Goal: Information Seeking & Learning: Learn about a topic

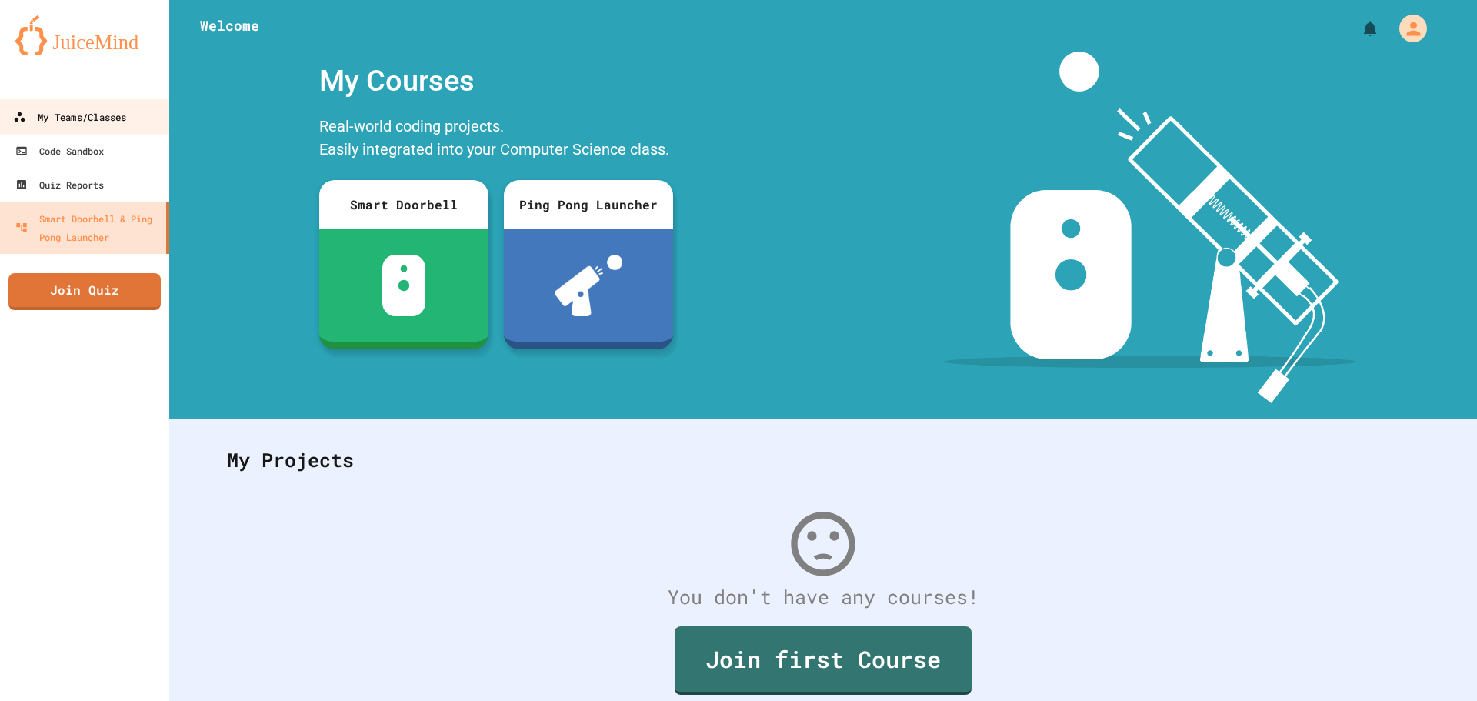
click at [133, 129] on link "My Teams/Classes" at bounding box center [85, 116] width 175 height 35
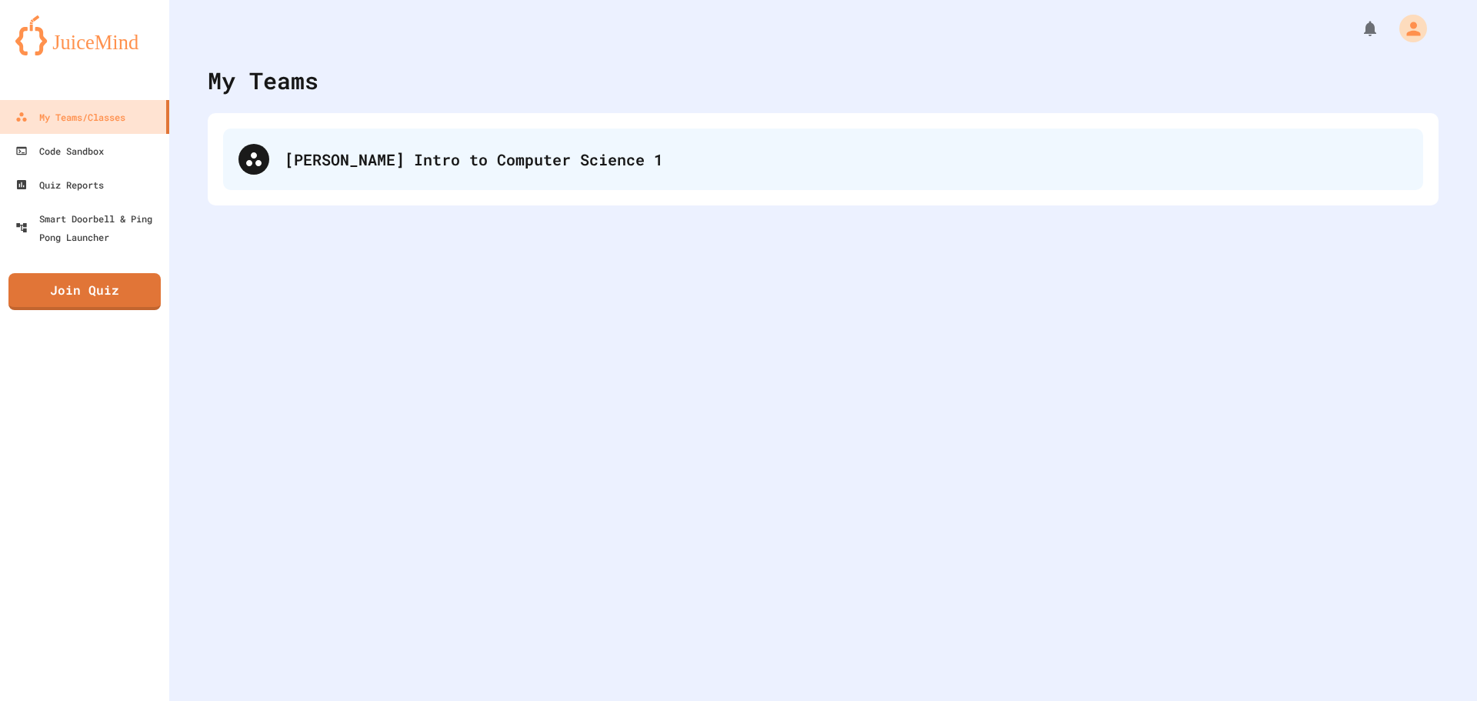
click at [245, 144] on div "[PERSON_NAME] Intro to Computer Science 1" at bounding box center [823, 159] width 1200 height 62
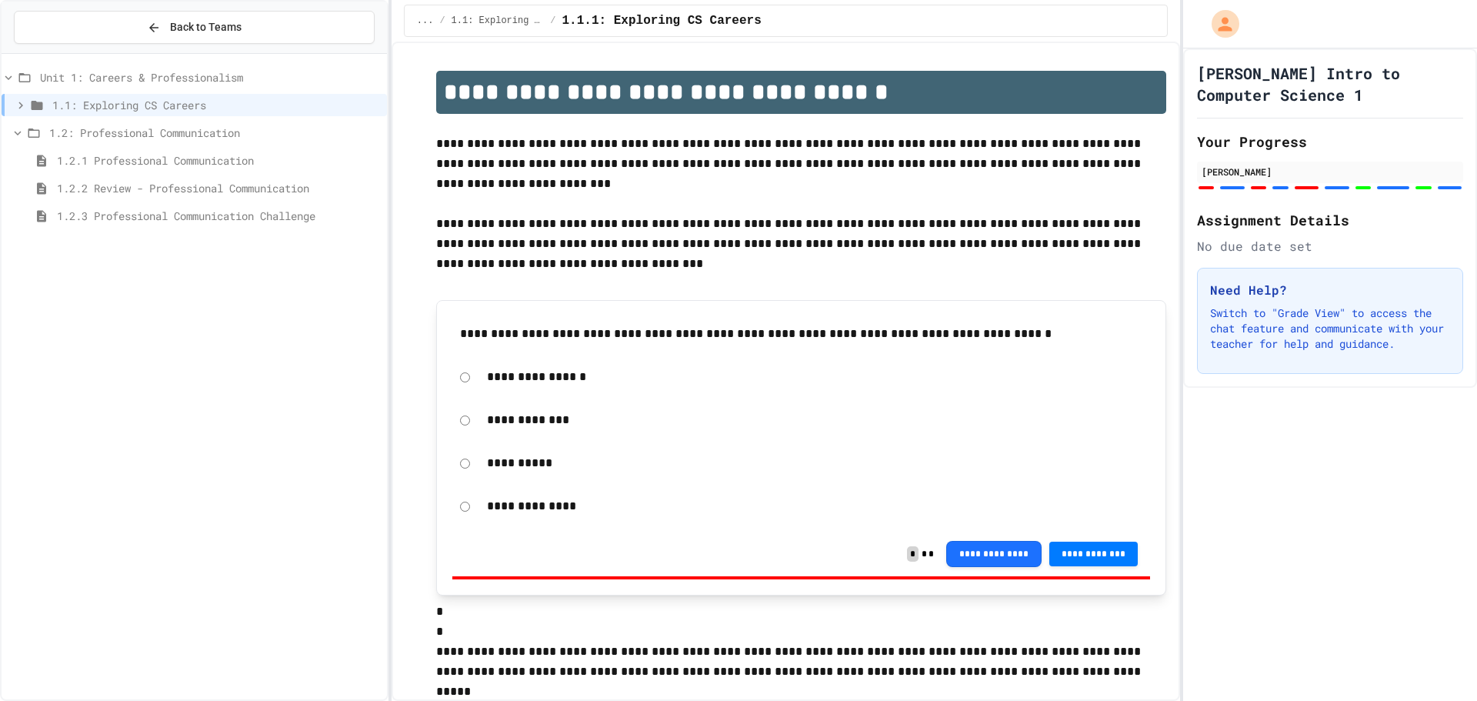
click at [274, 222] on span "1.2.3 Professional Communication Challenge" at bounding box center [219, 216] width 324 height 16
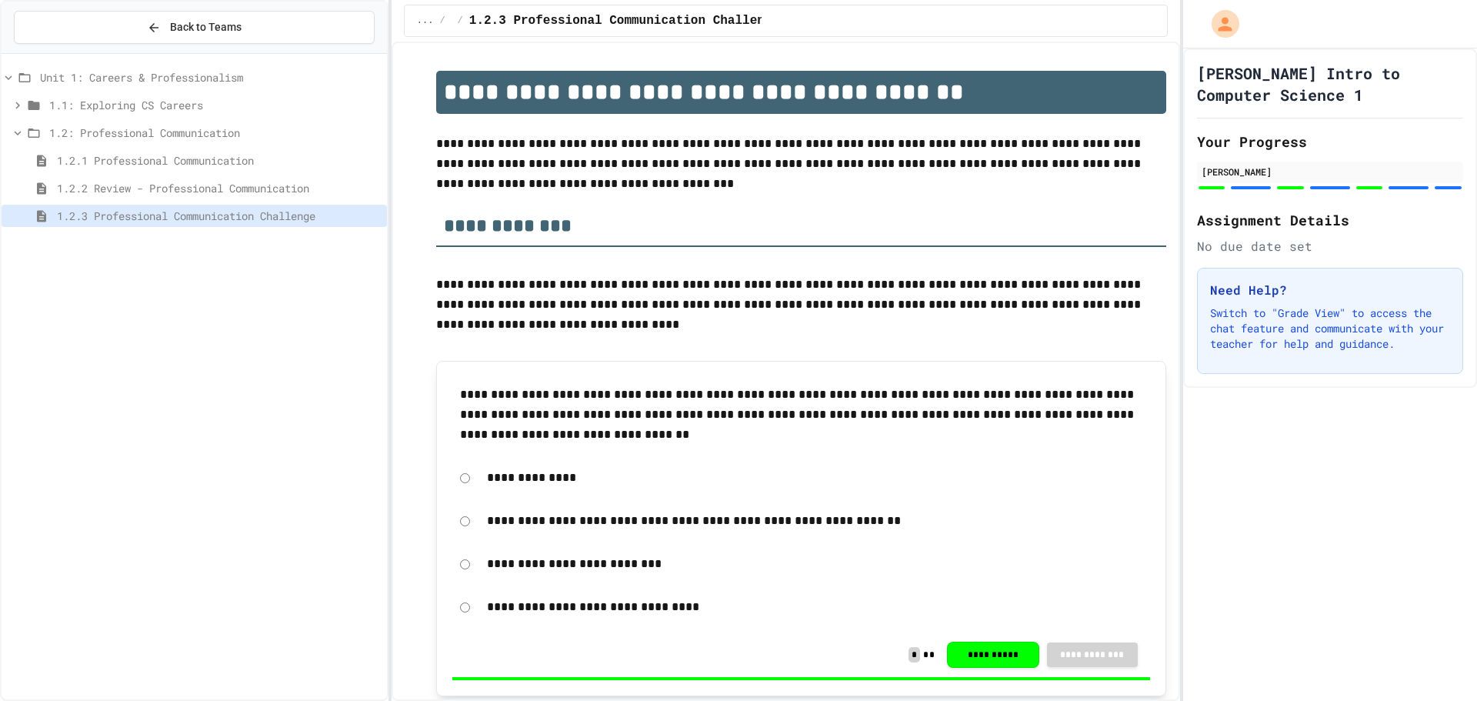
click at [180, 134] on span "1.2: Professional Communication" at bounding box center [214, 133] width 331 height 16
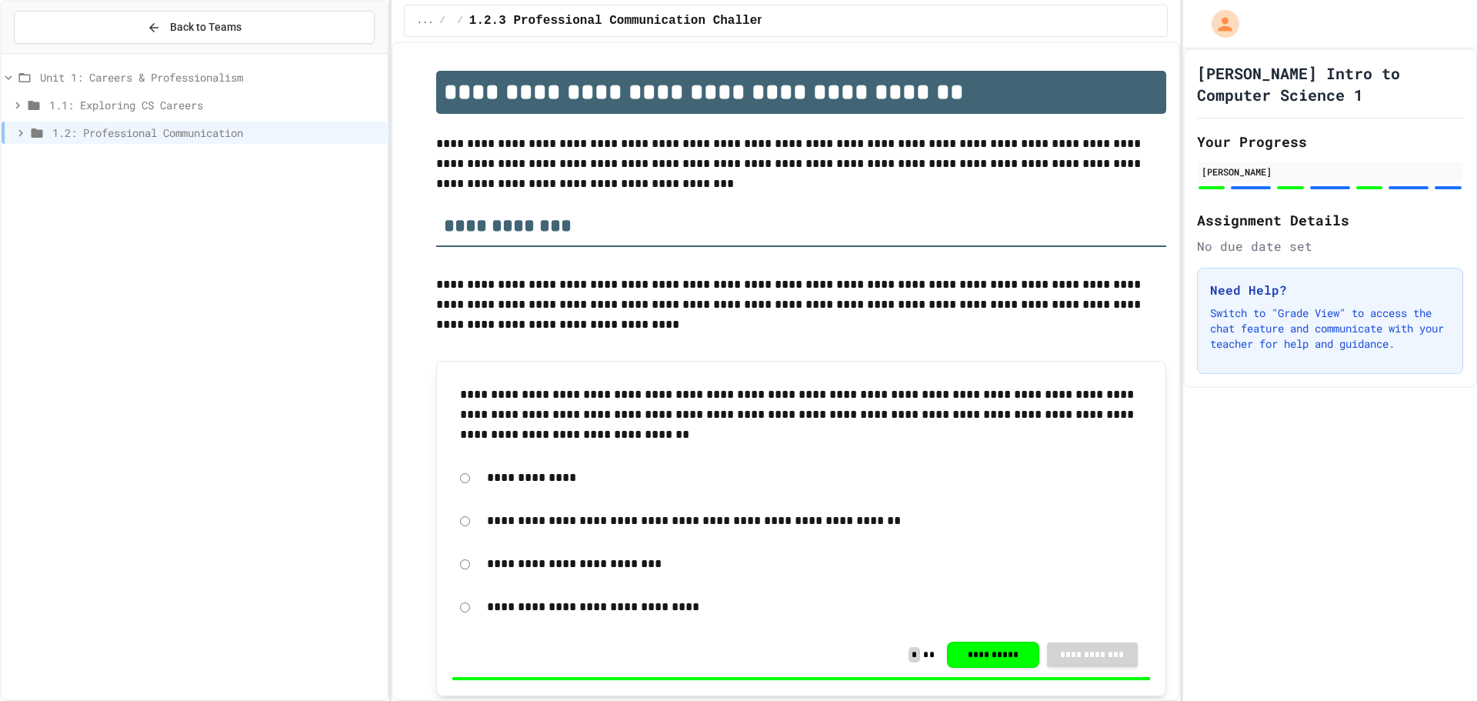
click at [180, 134] on span "1.2: Professional Communication" at bounding box center [216, 133] width 328 height 16
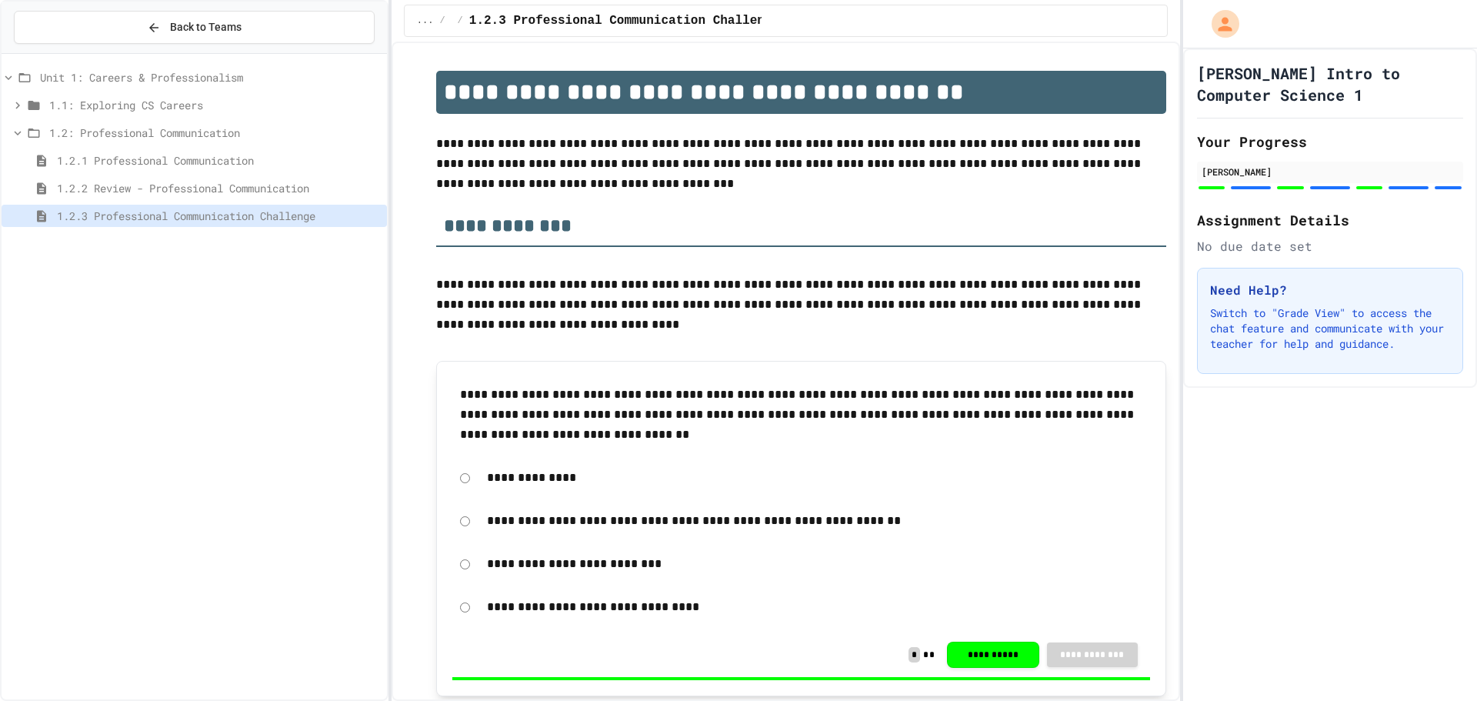
click at [175, 105] on span "1.1: Exploring CS Careers" at bounding box center [214, 105] width 331 height 16
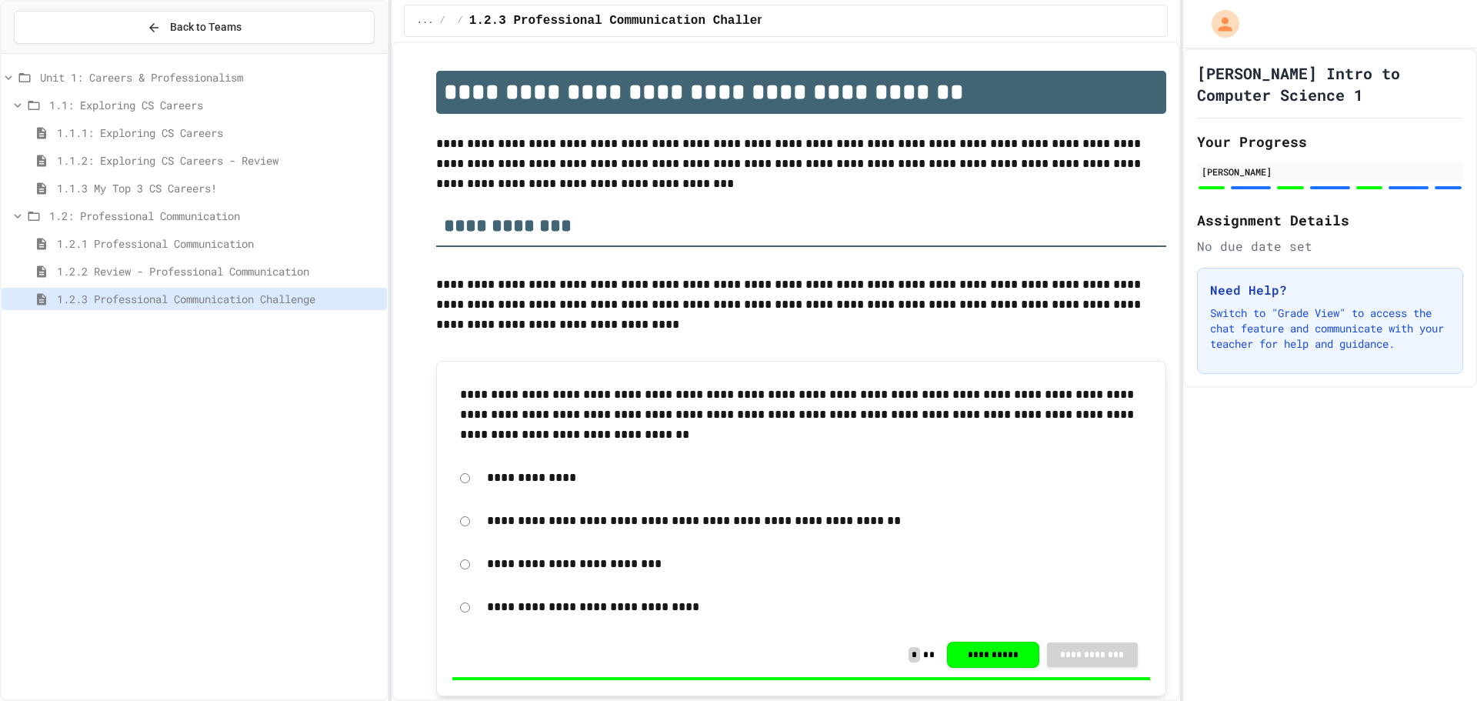
click at [172, 103] on span "1.1: Exploring CS Careers" at bounding box center [214, 105] width 331 height 16
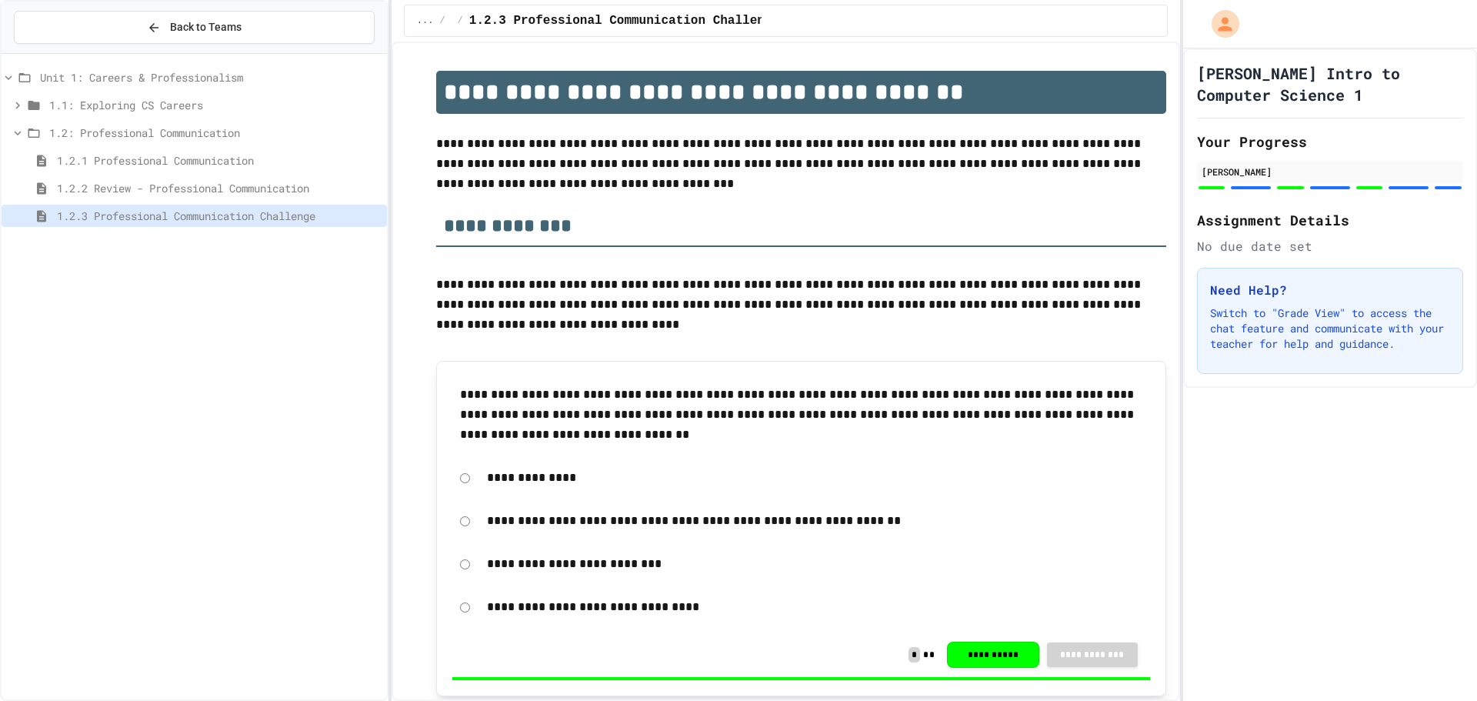
drag, startPoint x: 221, startPoint y: 350, endPoint x: 216, endPoint y: 401, distance: 51.7
click at [216, 401] on div "Unit 1: Careers & Professionalism 1.1: Exploring CS Careers 1.2: Professional C…" at bounding box center [194, 376] width 385 height 633
click at [178, 108] on span "1.1: Exploring CS Careers" at bounding box center [214, 105] width 331 height 16
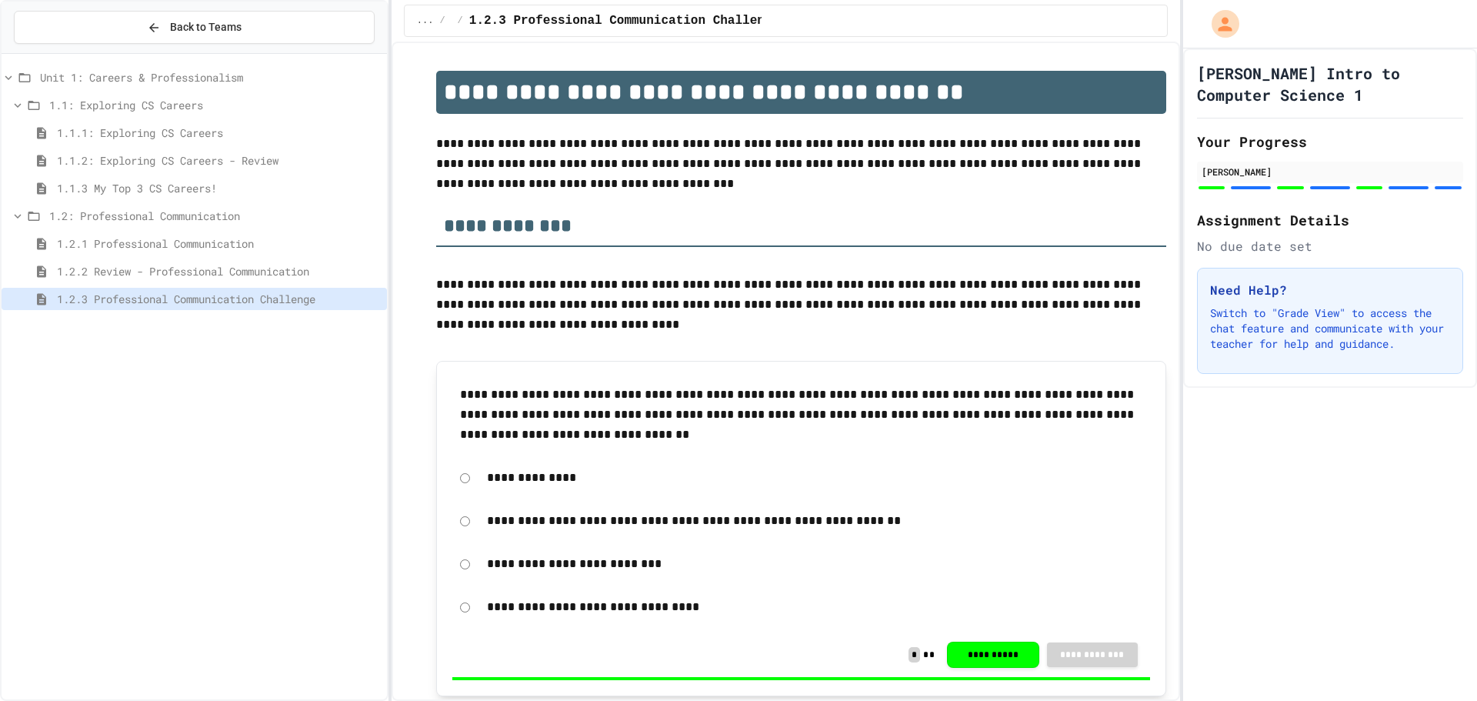
click at [181, 128] on span "1.1.1: Exploring CS Careers" at bounding box center [219, 133] width 324 height 16
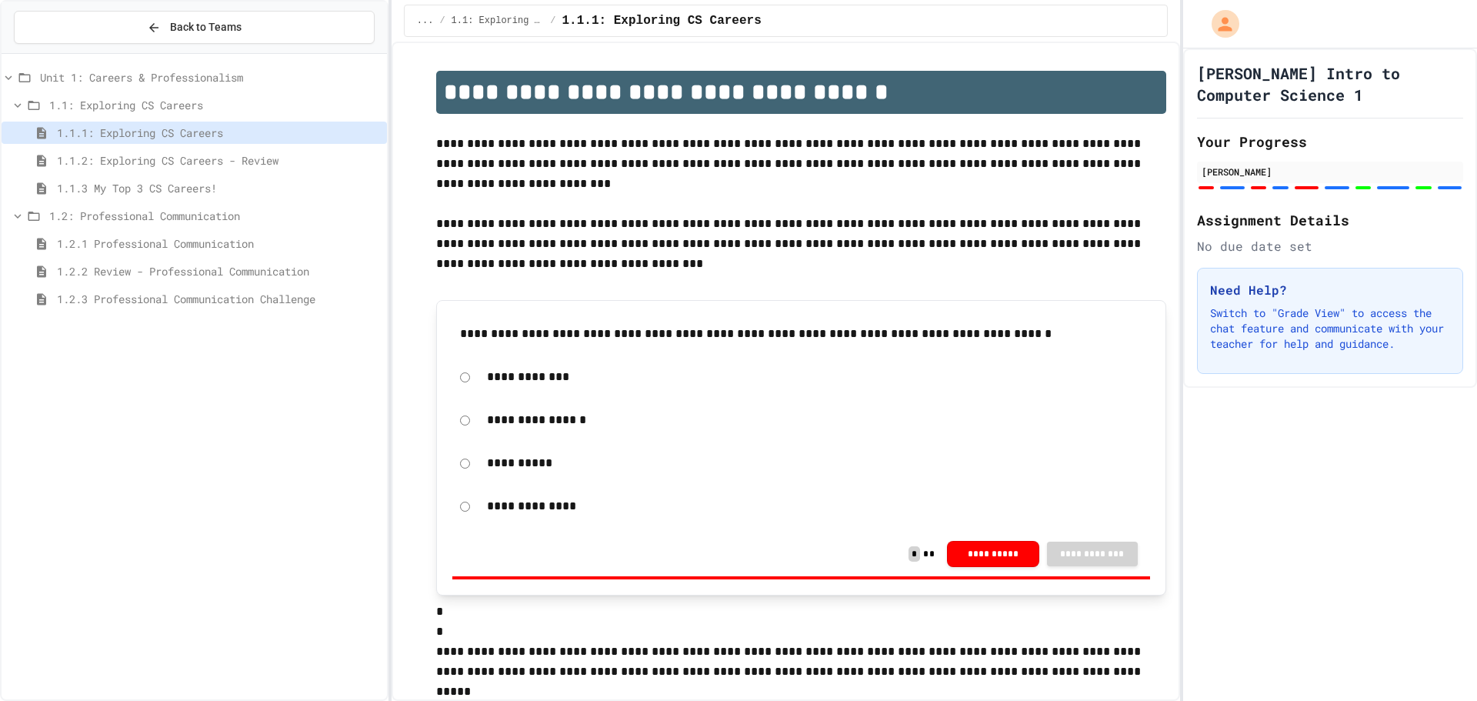
click at [223, 159] on span "1.1.2: Exploring CS Careers - Review" at bounding box center [219, 160] width 324 height 16
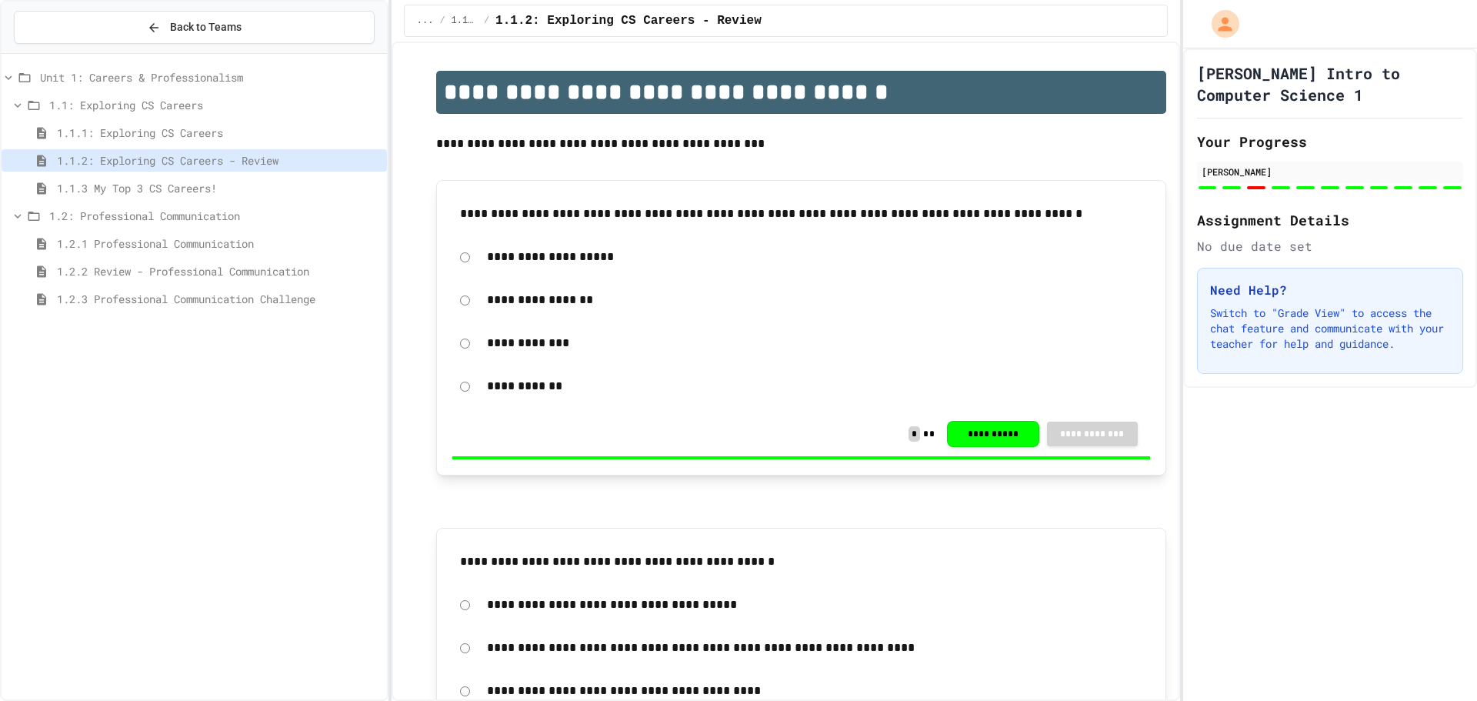
click at [252, 185] on span "1.1.3 My Top 3 CS Careers!" at bounding box center [219, 188] width 324 height 16
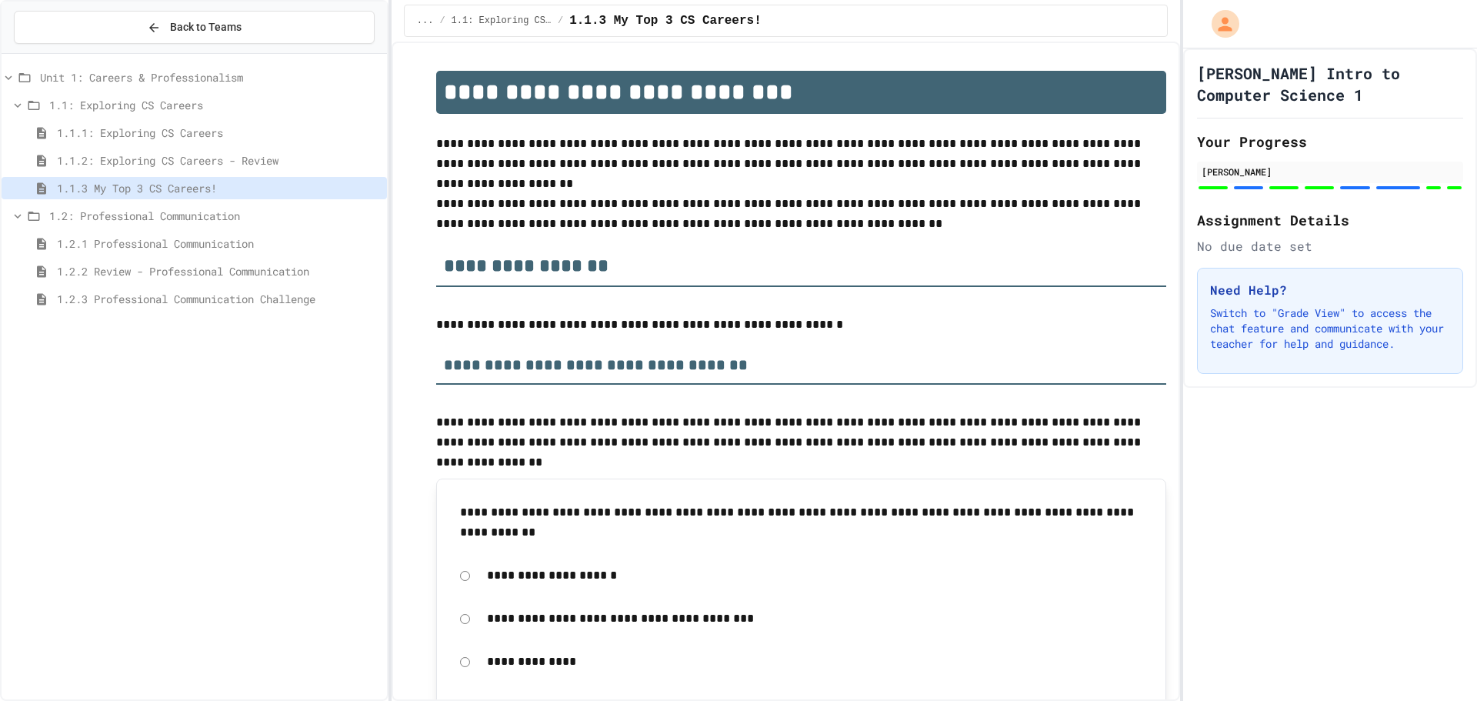
drag, startPoint x: 224, startPoint y: 256, endPoint x: 230, endPoint y: 250, distance: 8.7
click at [225, 256] on div "1.2.1 Professional Communication" at bounding box center [194, 246] width 385 height 28
click at [231, 248] on span "1.2.1 Professional Communication" at bounding box center [219, 243] width 324 height 16
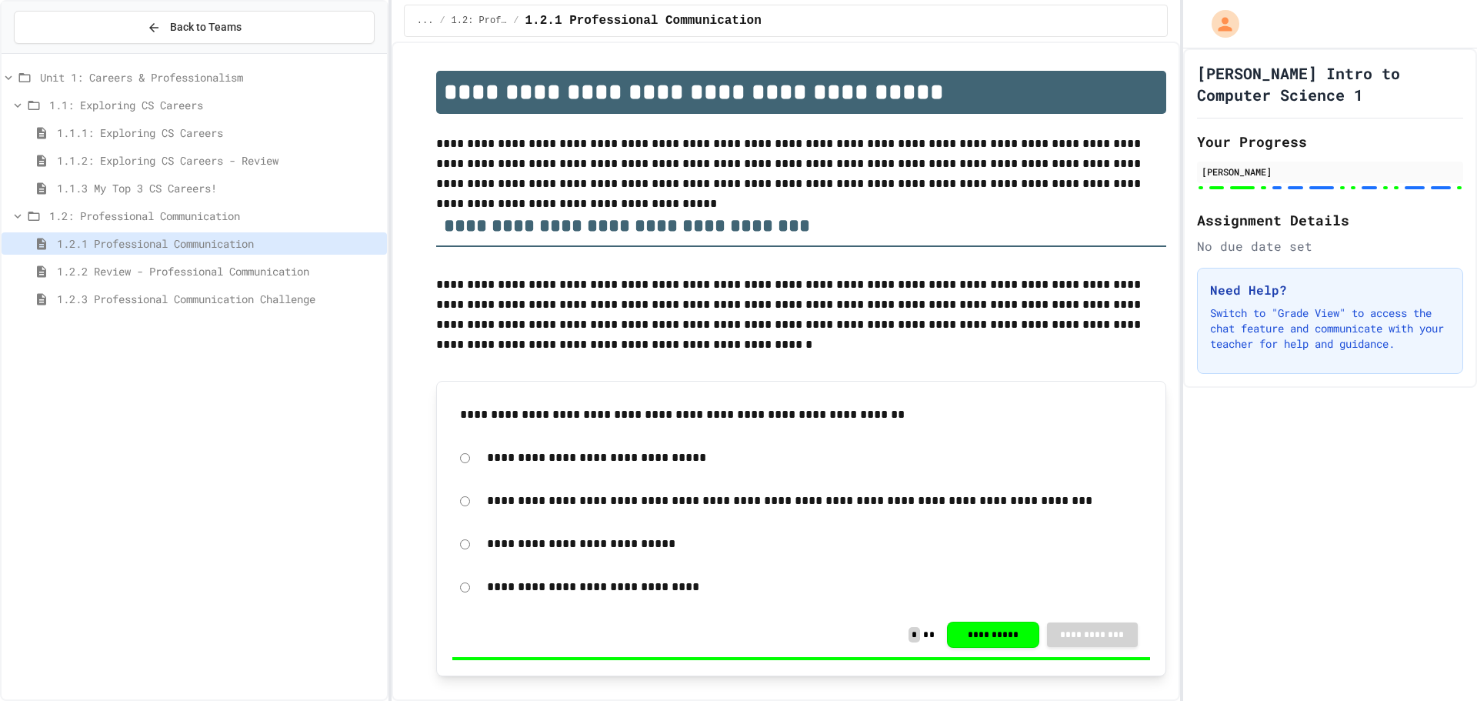
click at [139, 138] on span "1.1.1: Exploring CS Careers" at bounding box center [219, 133] width 324 height 16
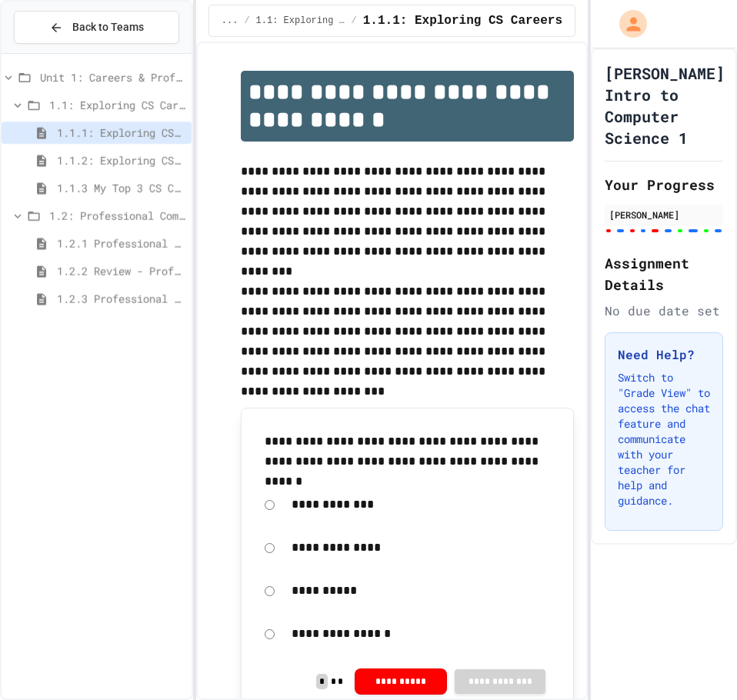
click at [331, 288] on p "**********" at bounding box center [407, 332] width 333 height 100
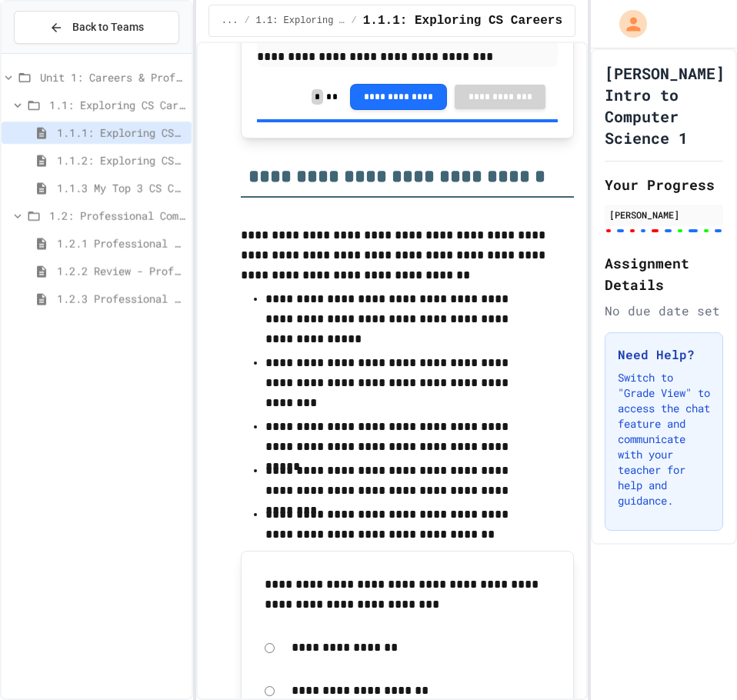
scroll to position [8972, 0]
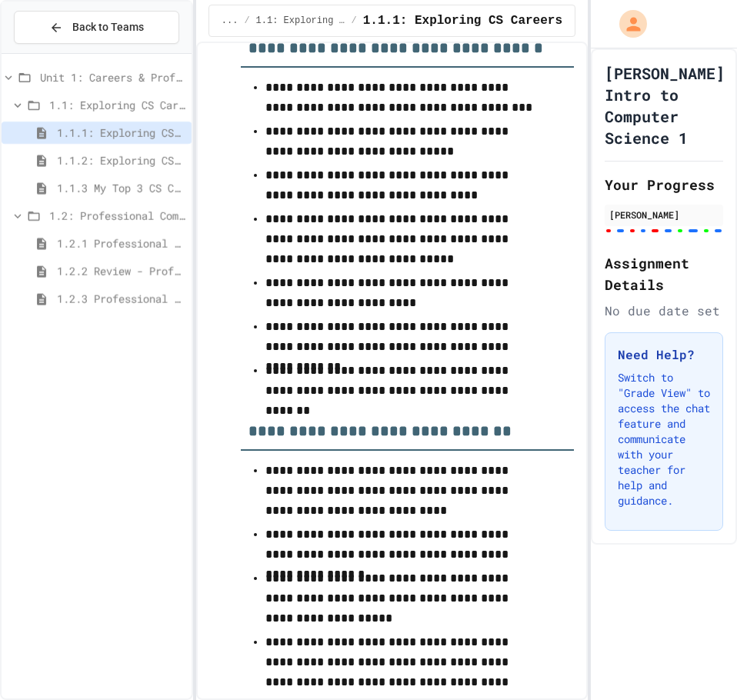
click at [476, 189] on p "**********" at bounding box center [401, 185] width 272 height 40
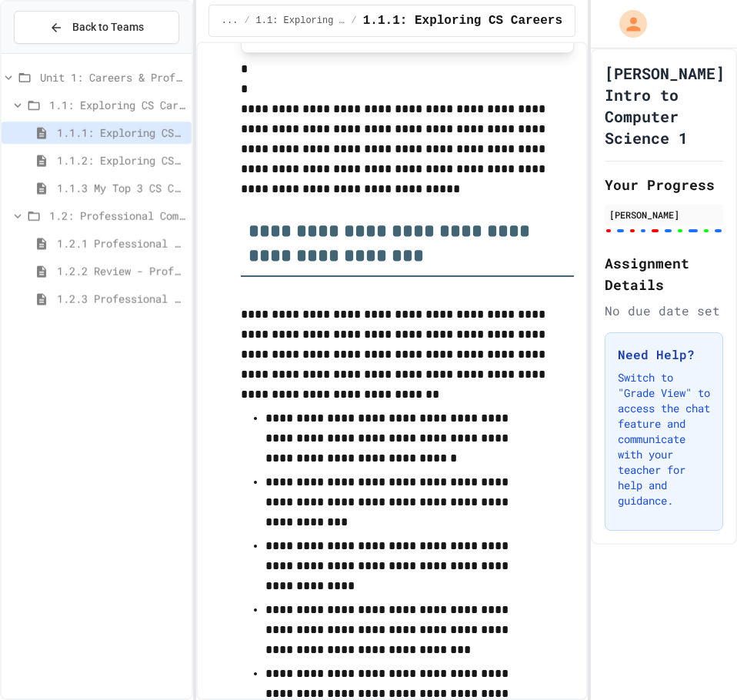
scroll to position [684, 0]
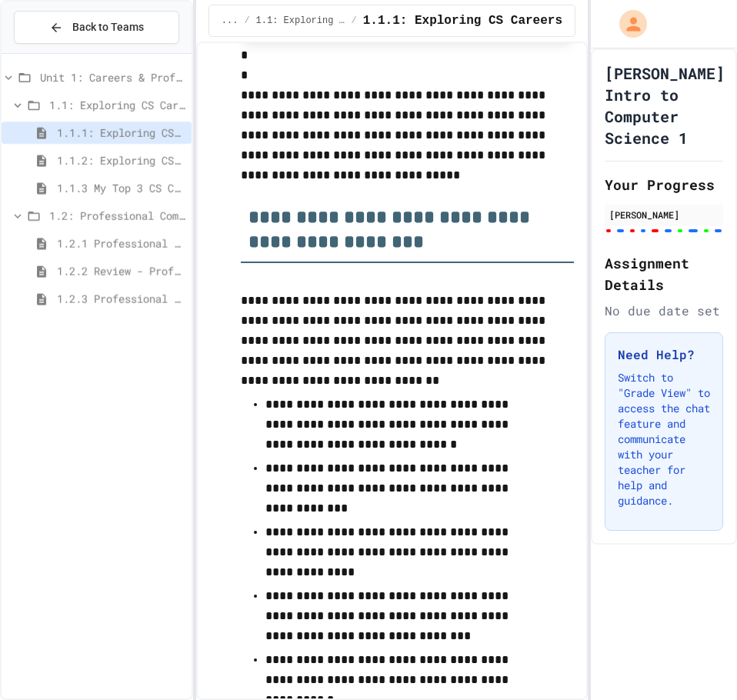
click at [125, 252] on div "1.2.1 Professional Communication" at bounding box center [97, 243] width 190 height 22
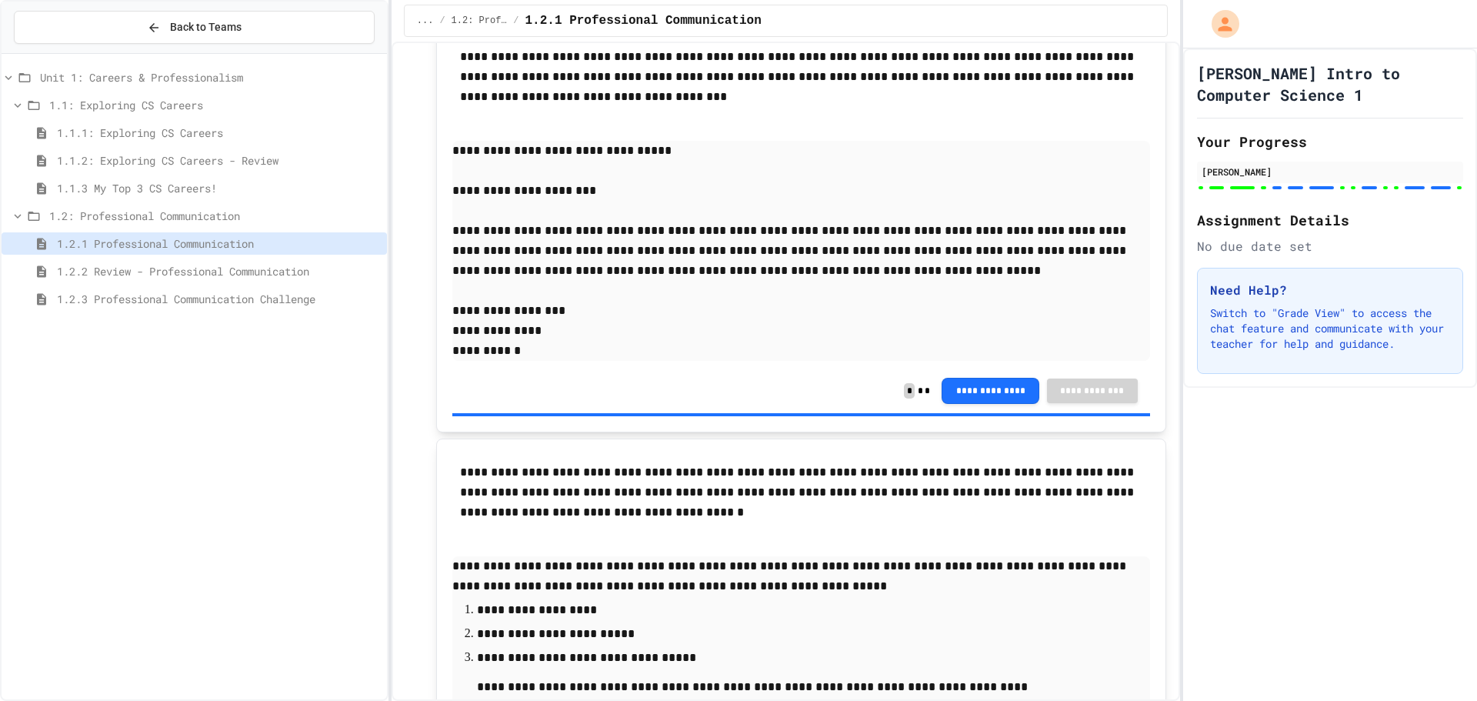
scroll to position [5592, 0]
